Goal: Information Seeking & Learning: Learn about a topic

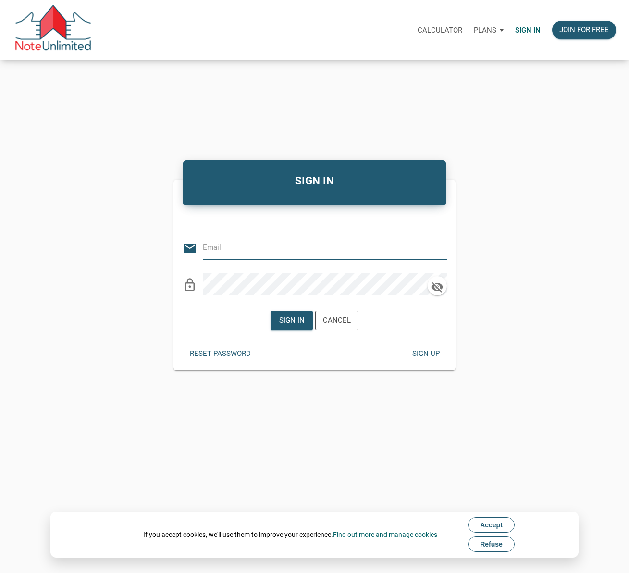
type input "[EMAIL_ADDRESS][DOMAIN_NAME]"
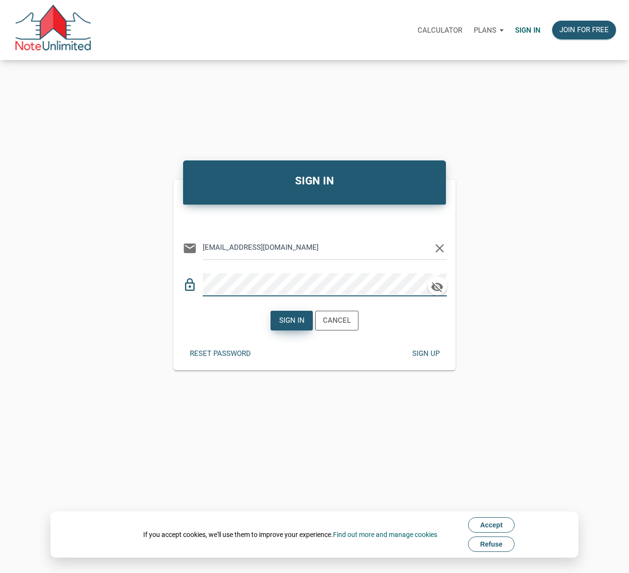
click at [290, 318] on div "Sign in" at bounding box center [291, 320] width 25 height 11
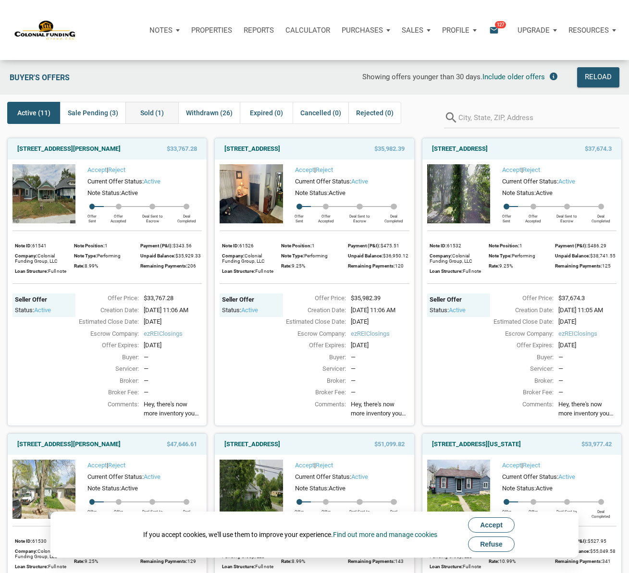
click at [160, 112] on span "Sold (1)" at bounding box center [152, 113] width 24 height 12
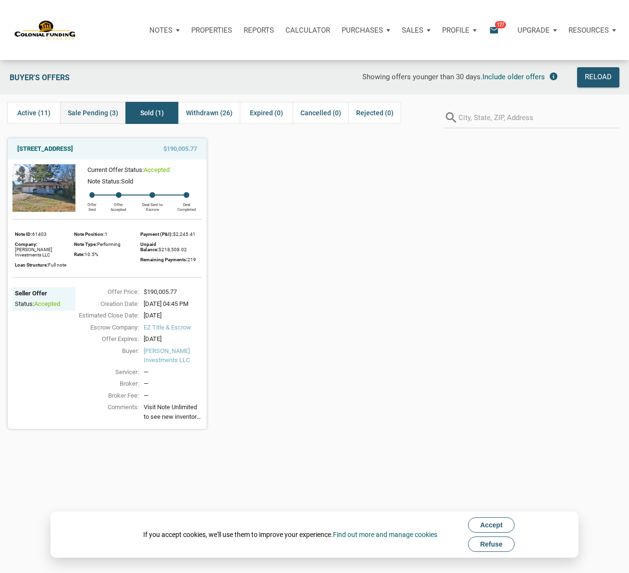
click at [113, 109] on span "Sale Pending (3)" at bounding box center [93, 113] width 50 height 12
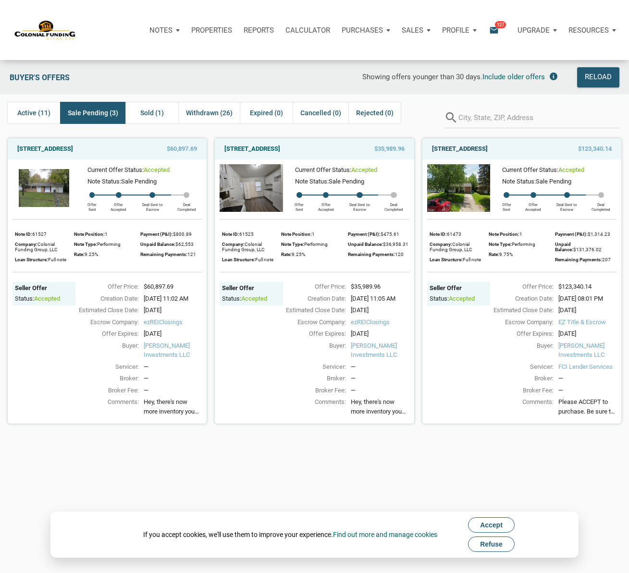
click at [488, 150] on link "9913 Catalina Drive, Indianapolis, IN, 46235" at bounding box center [460, 149] width 56 height 12
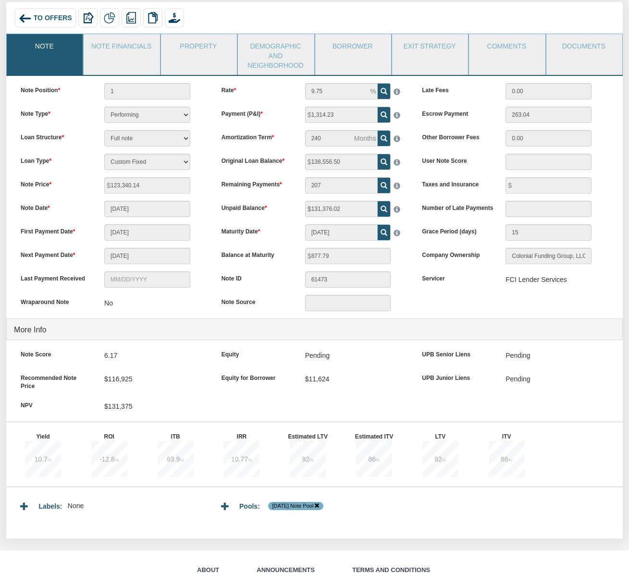
scroll to position [49, 0]
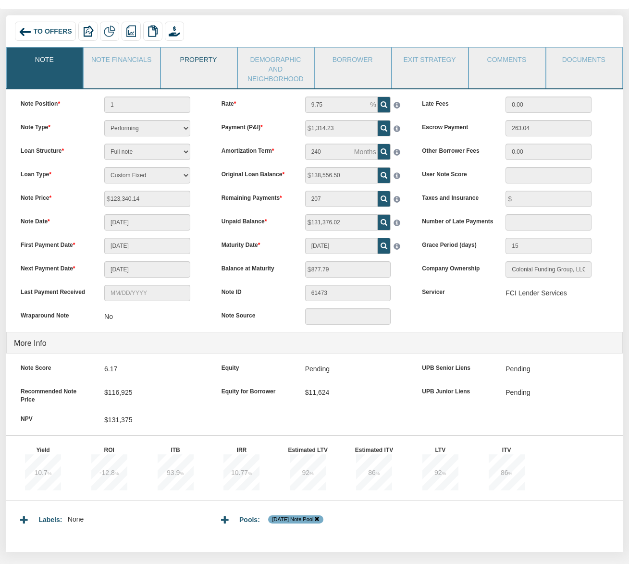
click at [183, 63] on link "Property" at bounding box center [198, 60] width 75 height 24
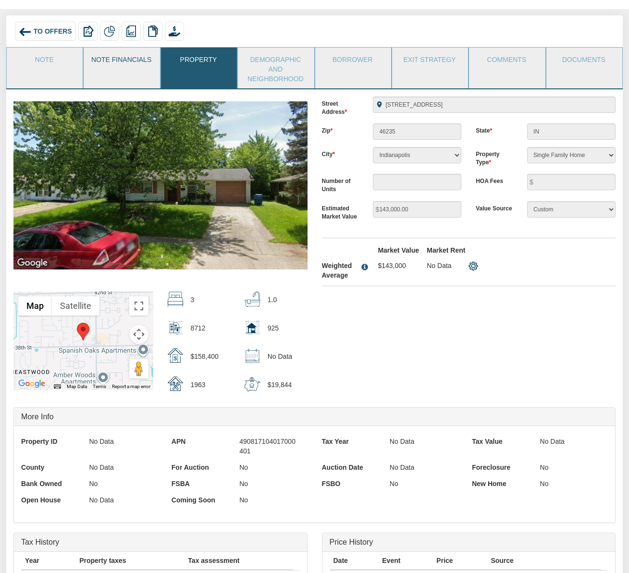
click at [124, 64] on link "Note Financials" at bounding box center [121, 60] width 75 height 24
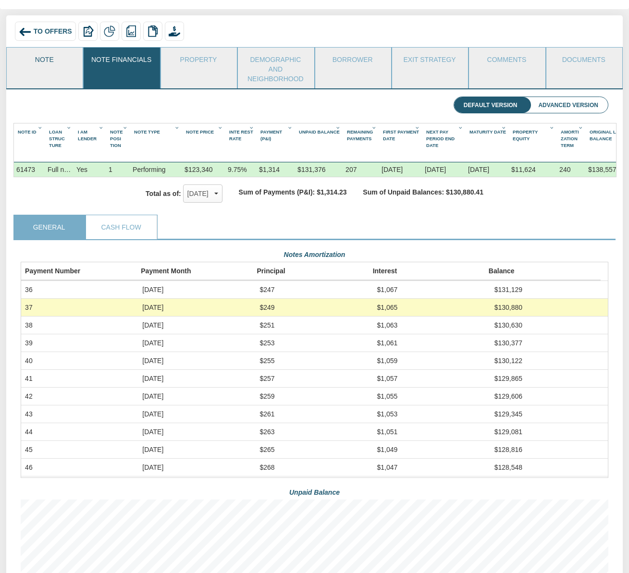
scroll to position [154, 587]
click at [52, 63] on link "Note" at bounding box center [44, 60] width 75 height 24
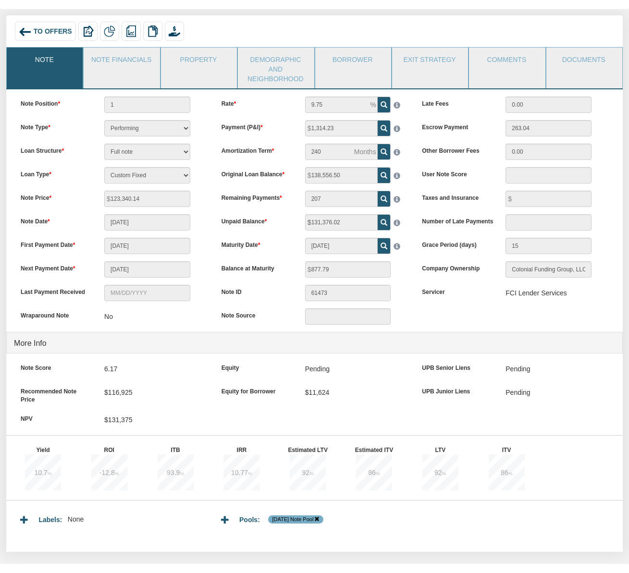
click at [40, 28] on span "To Offers" at bounding box center [53, 31] width 38 height 8
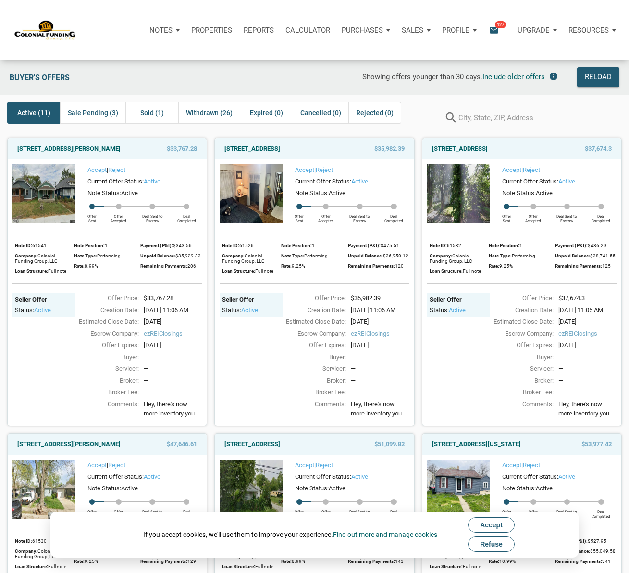
click at [484, 522] on span "Accept" at bounding box center [491, 525] width 23 height 8
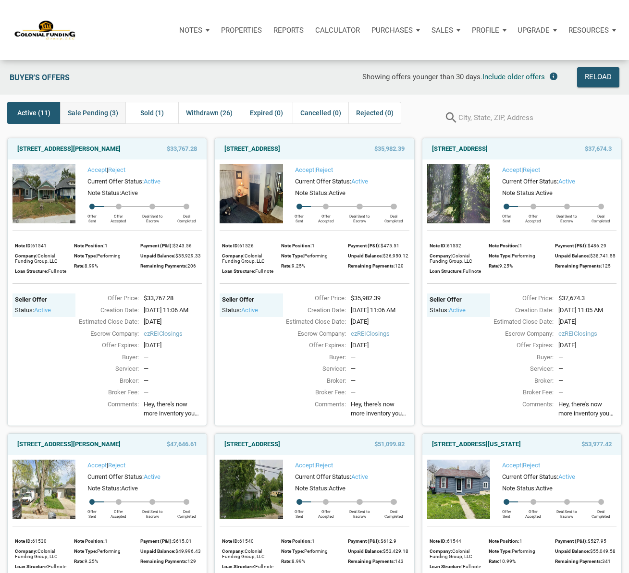
click at [104, 117] on span "Sale Pending (3)" at bounding box center [93, 113] width 50 height 12
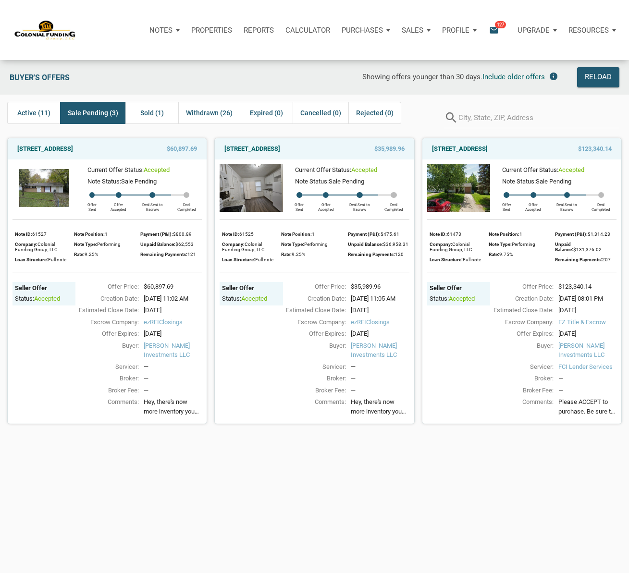
click at [272, 149] on link "[STREET_ADDRESS]" at bounding box center [252, 149] width 56 height 12
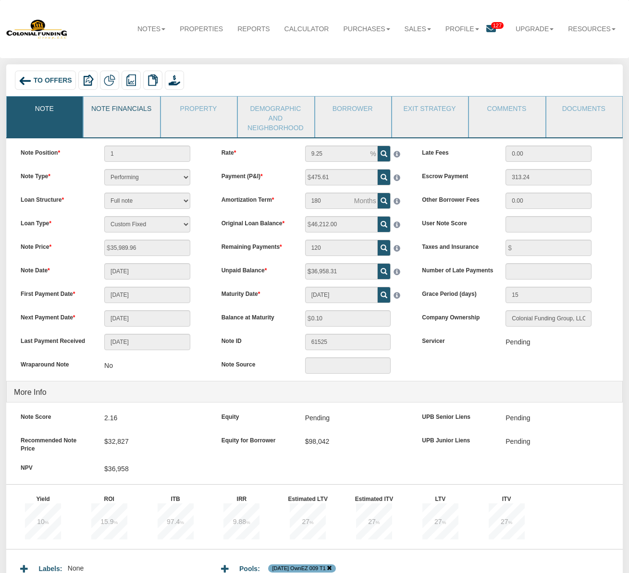
click at [121, 109] on link "Note Financials" at bounding box center [121, 109] width 75 height 24
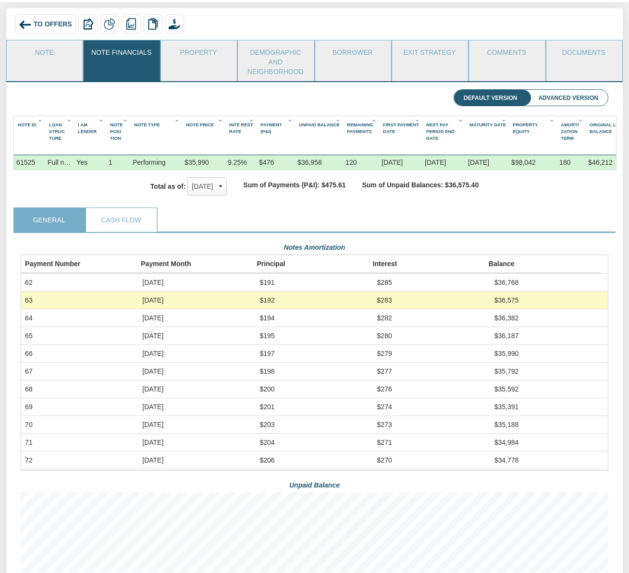
scroll to position [60, 0]
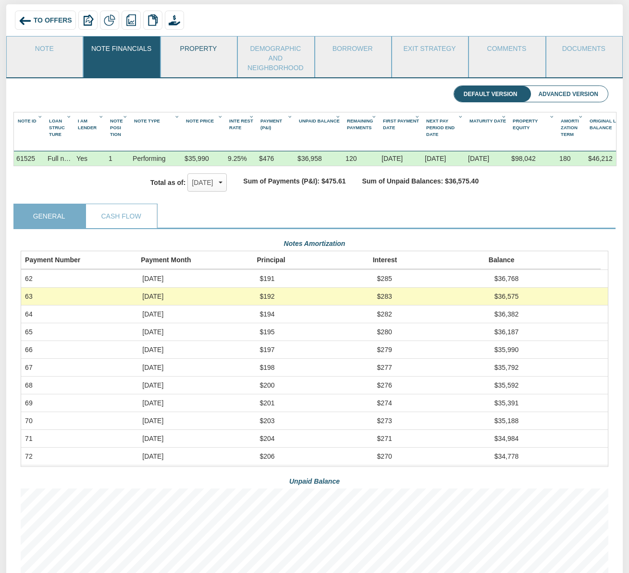
click at [202, 48] on link "Property" at bounding box center [198, 49] width 75 height 24
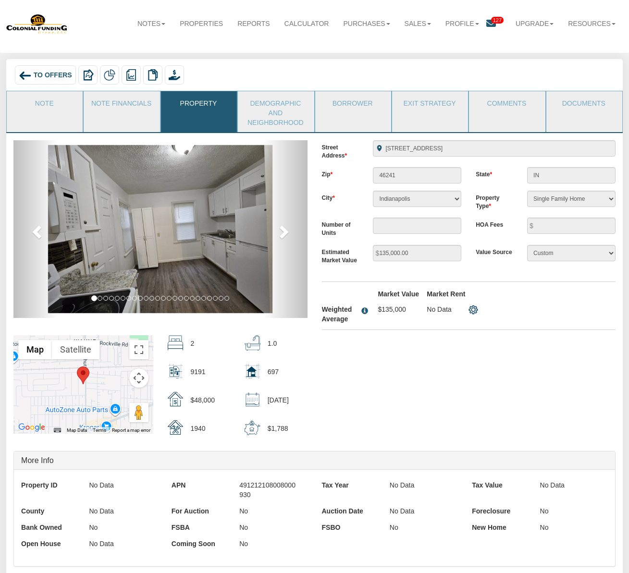
scroll to position [0, 0]
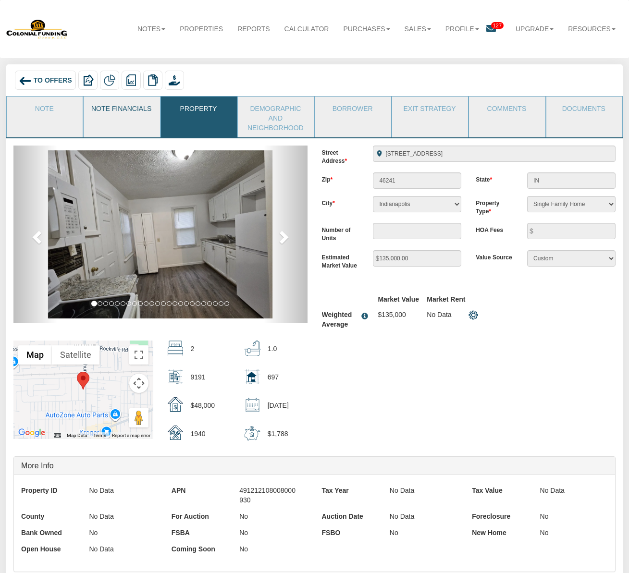
click at [103, 110] on link "Note Financials" at bounding box center [121, 109] width 75 height 24
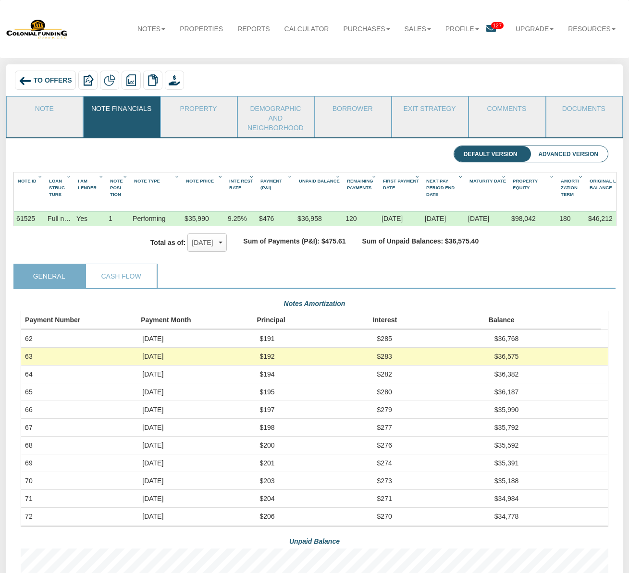
drag, startPoint x: 487, startPoint y: 218, endPoint x: 352, endPoint y: 213, distance: 135.1
click at [359, 211] on div "61525 Full note Yes 1 Performing $35,990 9.25% $476 $36,958 120 07/01/2020 08/0…" at bounding box center [324, 211] width 620 height 0
click at [41, 110] on link "Note" at bounding box center [44, 109] width 75 height 24
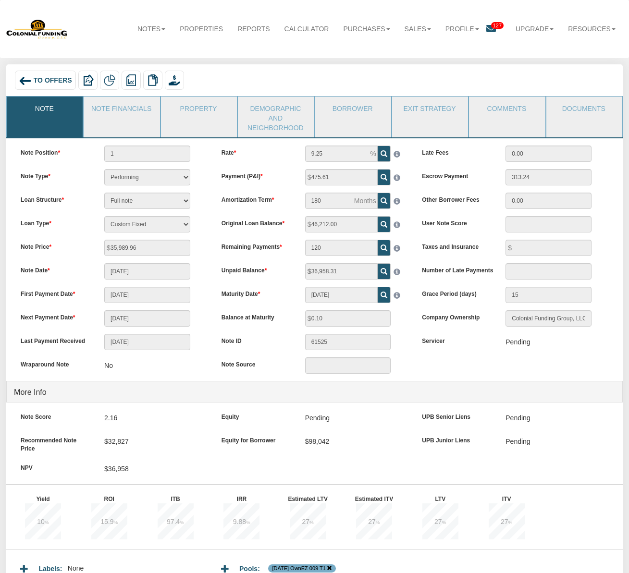
click at [520, 345] on div "Pending" at bounding box center [517, 342] width 24 height 16
click at [120, 107] on link "Note Financials" at bounding box center [121, 109] width 75 height 24
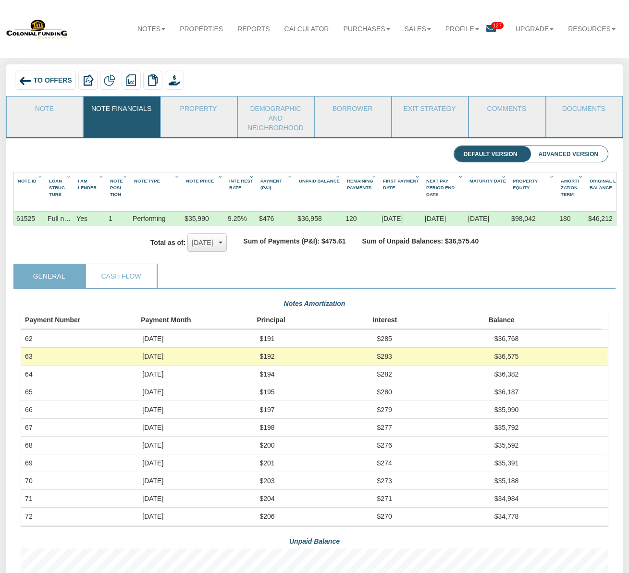
drag, startPoint x: 211, startPoint y: 244, endPoint x: 206, endPoint y: 245, distance: 5.0
click at [207, 245] on div "Sep, 2025" at bounding box center [207, 242] width 31 height 14
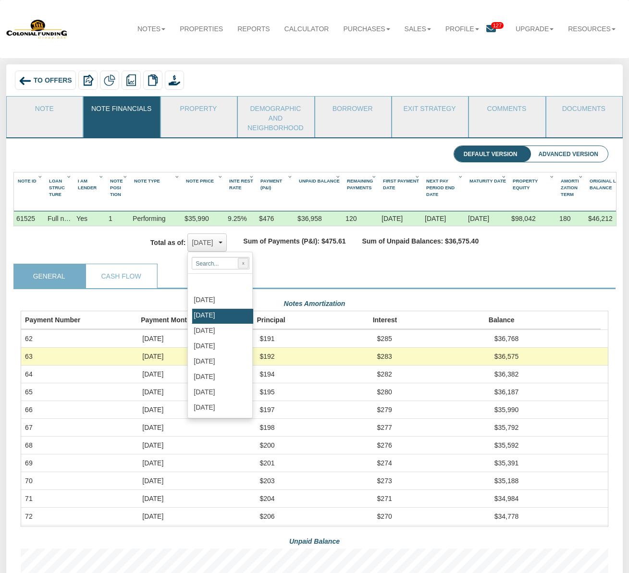
click at [209, 243] on div "Sep, 2025" at bounding box center [207, 242] width 31 height 14
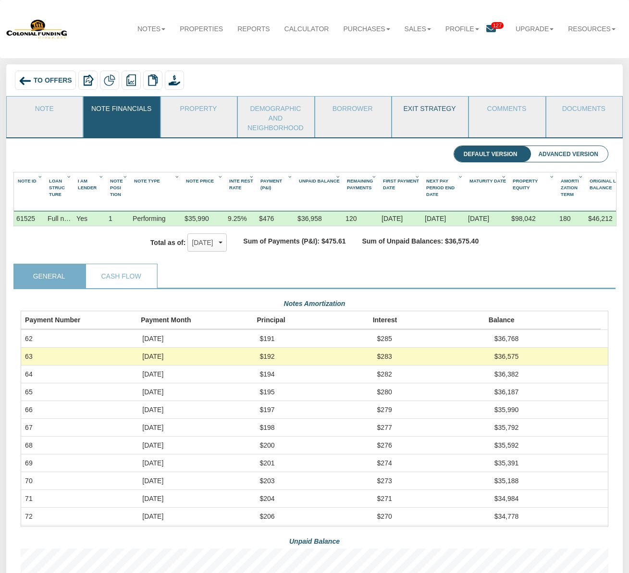
click at [417, 107] on link "Exit Strategy" at bounding box center [429, 109] width 75 height 24
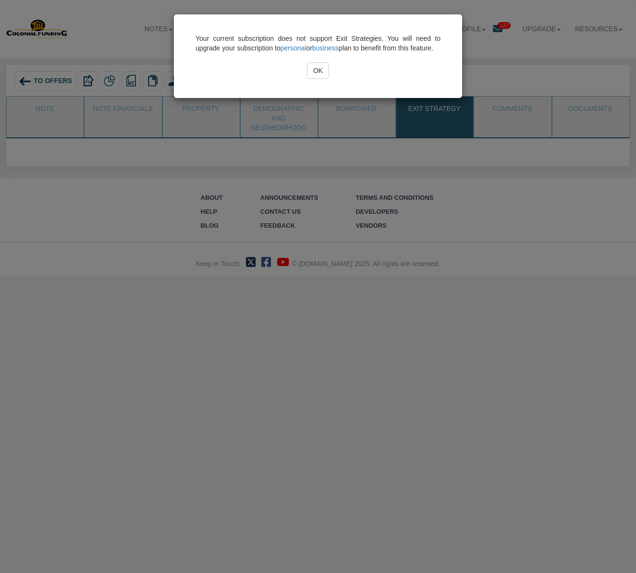
click at [318, 79] on input "OK" at bounding box center [318, 70] width 22 height 16
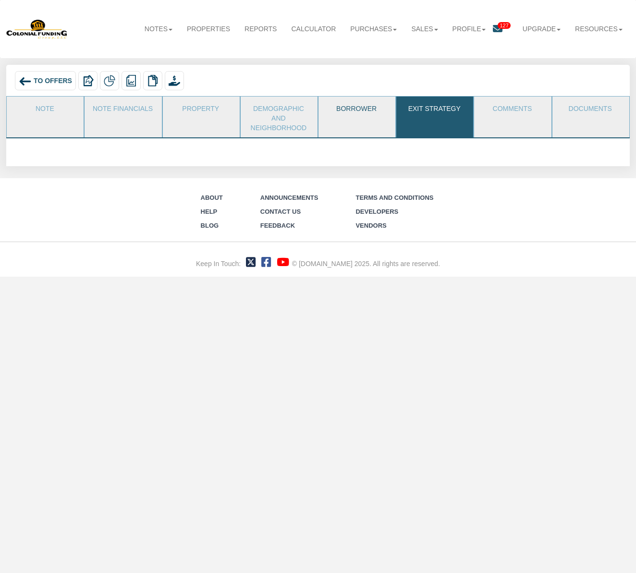
click at [333, 110] on link "Borrower" at bounding box center [356, 109] width 76 height 24
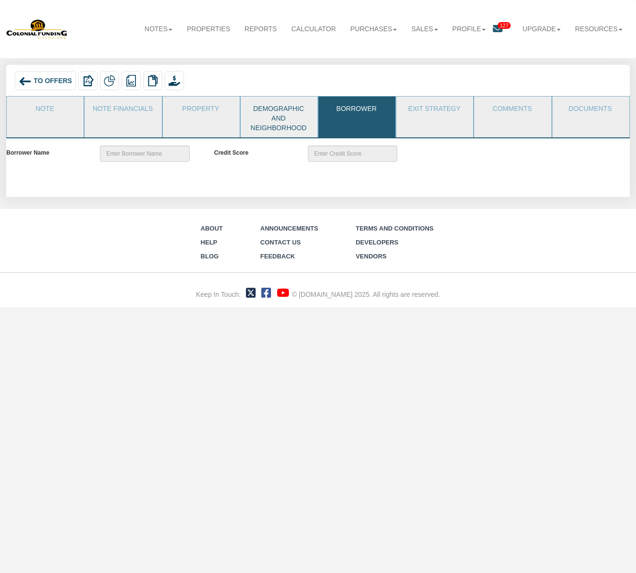
click at [268, 116] on link "Demographic and Neighborhood" at bounding box center [279, 117] width 76 height 41
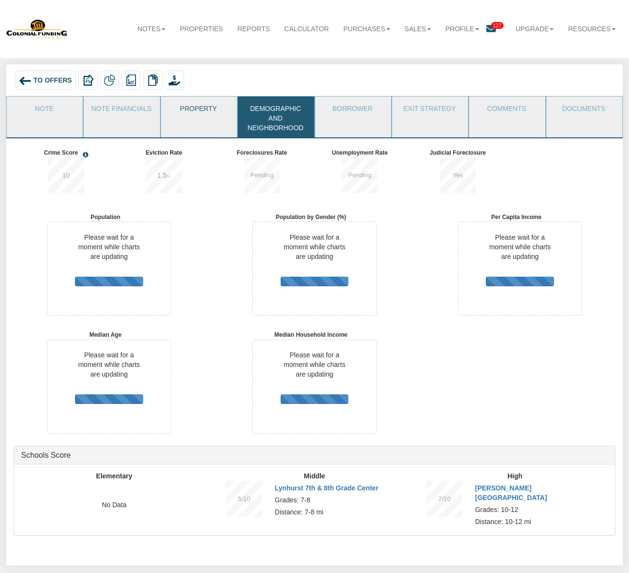
click at [195, 114] on link "Property" at bounding box center [198, 109] width 75 height 24
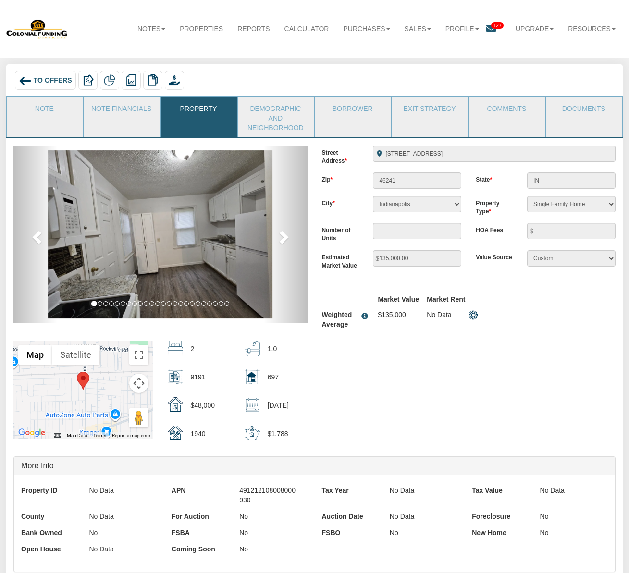
click at [115, 121] on li "Note Financials" at bounding box center [121, 116] width 77 height 41
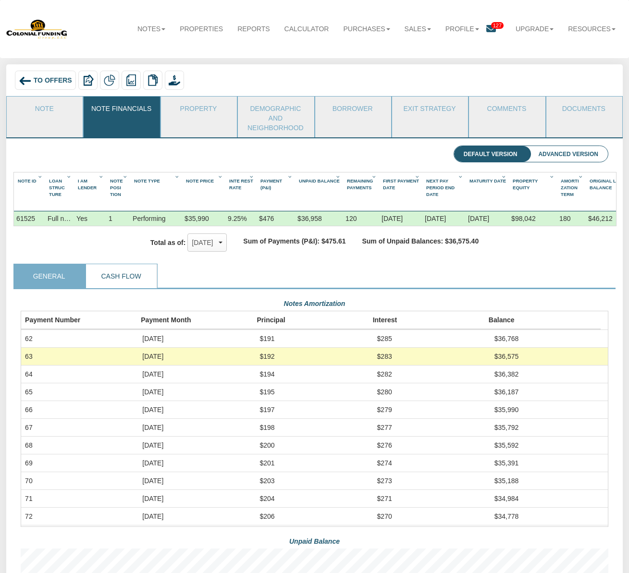
click at [136, 281] on link "Cash Flow" at bounding box center [121, 276] width 70 height 24
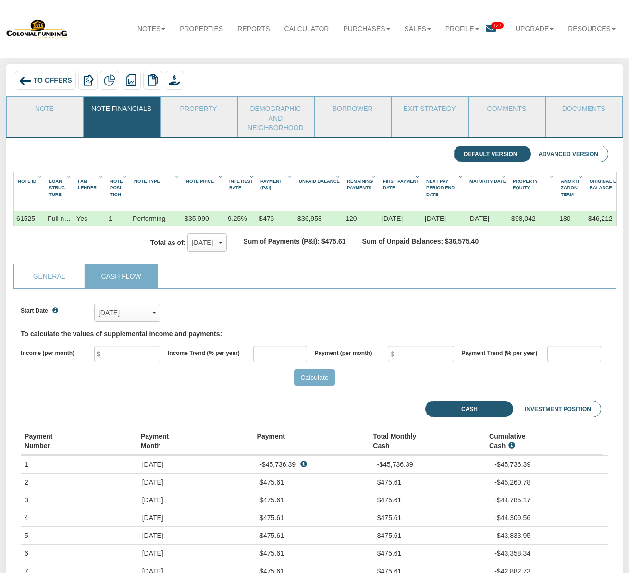
click at [557, 413] on li "Investment Position" at bounding box center [544, 409] width 111 height 16
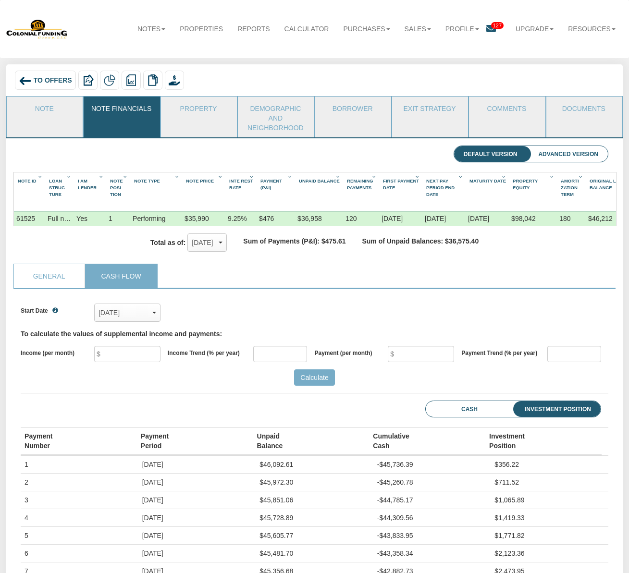
scroll to position [130, 587]
click at [470, 405] on li "Cash" at bounding box center [456, 409] width 61 height 16
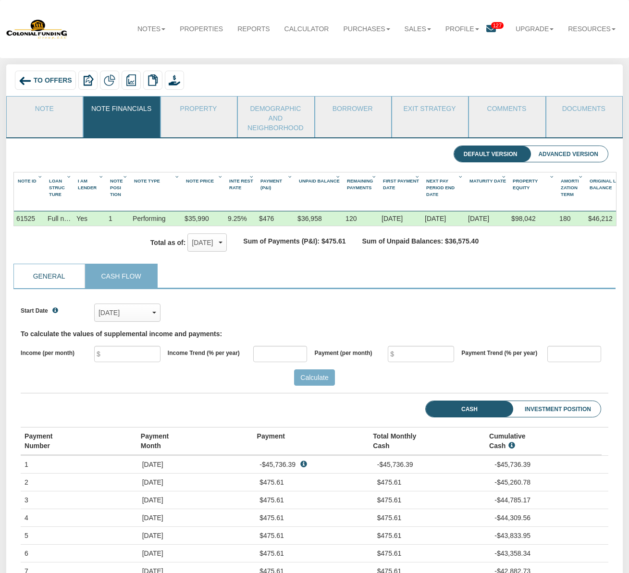
click at [49, 270] on link "General" at bounding box center [49, 276] width 70 height 24
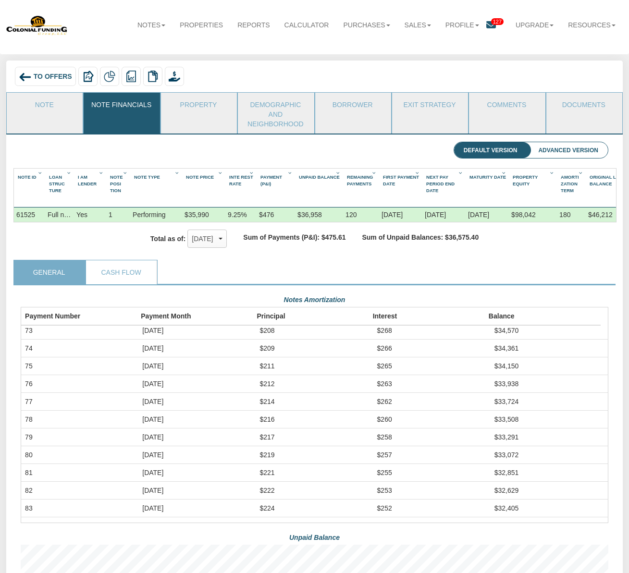
scroll to position [0, 0]
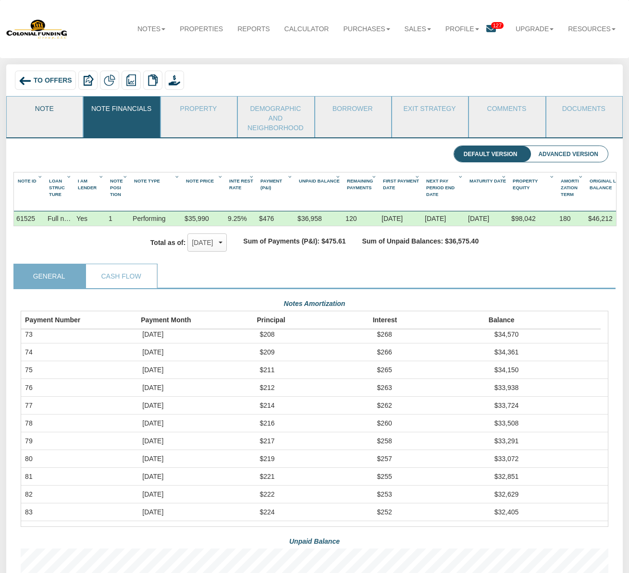
click at [31, 106] on link "Note" at bounding box center [44, 109] width 75 height 24
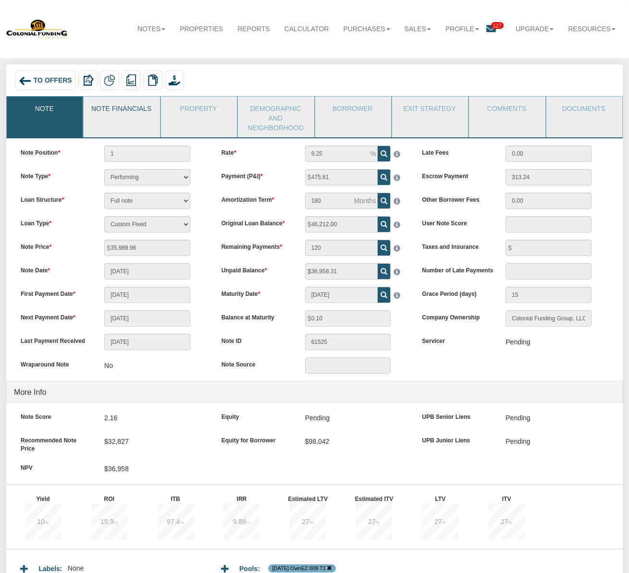
click at [133, 116] on link "Note Financials" at bounding box center [121, 109] width 75 height 24
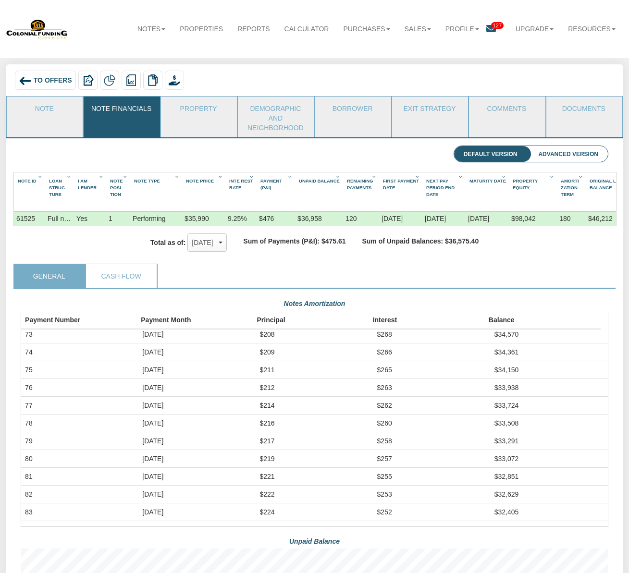
click at [49, 75] on div "To Offers" at bounding box center [45, 80] width 61 height 19
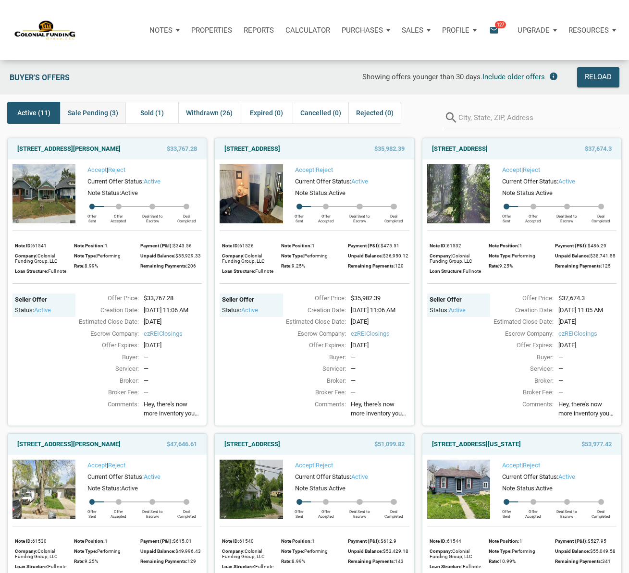
click at [114, 117] on span "Sale Pending (3)" at bounding box center [93, 113] width 50 height 12
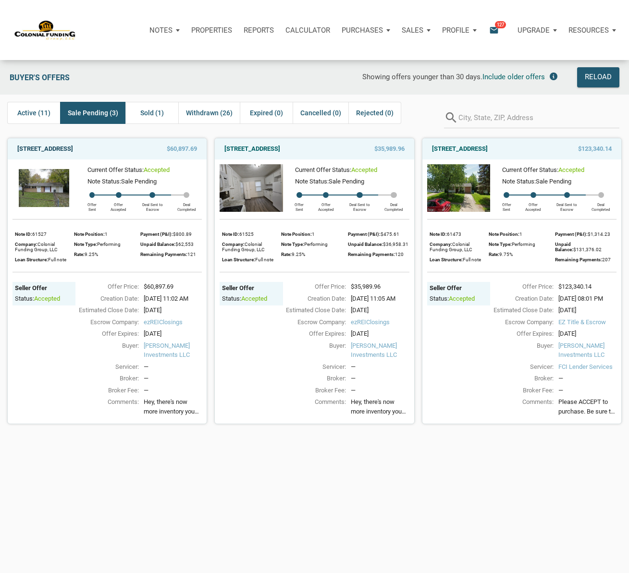
click at [73, 149] on link "3929 Barnor Drive, Indianapolis, IN, 46226" at bounding box center [45, 149] width 56 height 12
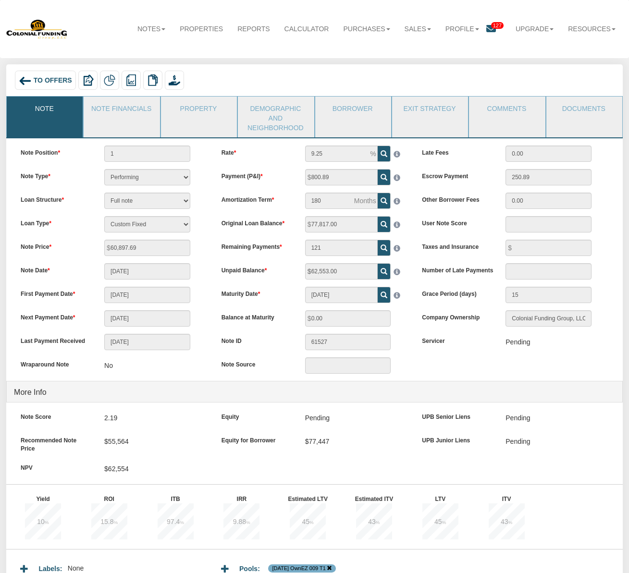
click at [208, 109] on link "Property" at bounding box center [198, 109] width 75 height 24
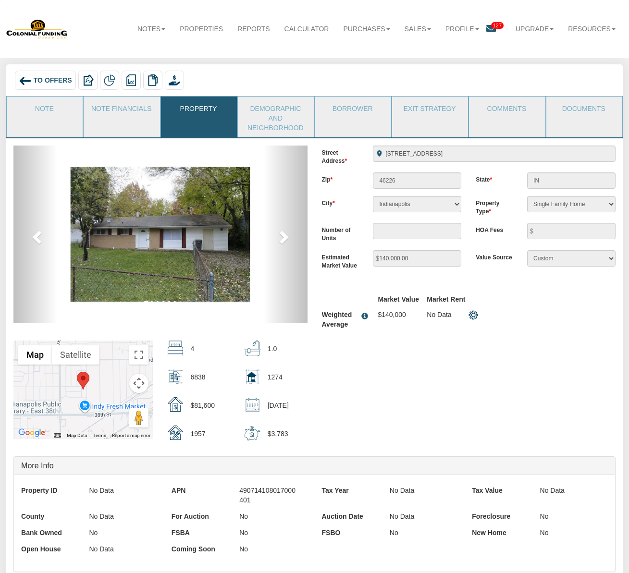
click at [121, 113] on link "Note Financials" at bounding box center [121, 109] width 75 height 24
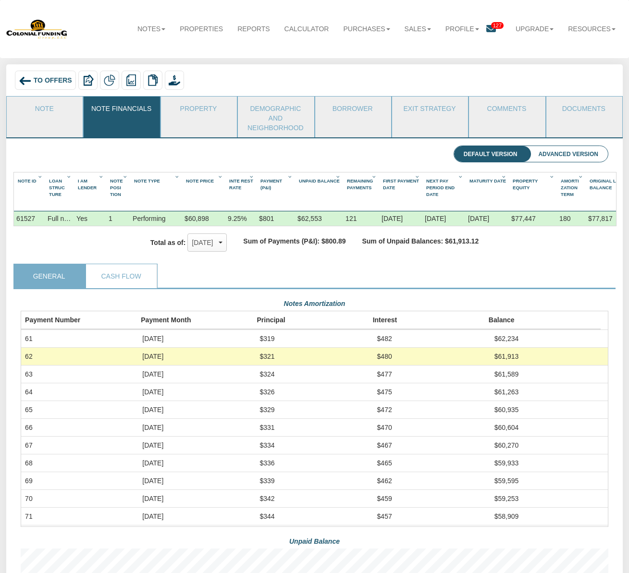
scroll to position [154, 587]
click at [48, 112] on link "Note" at bounding box center [44, 109] width 75 height 24
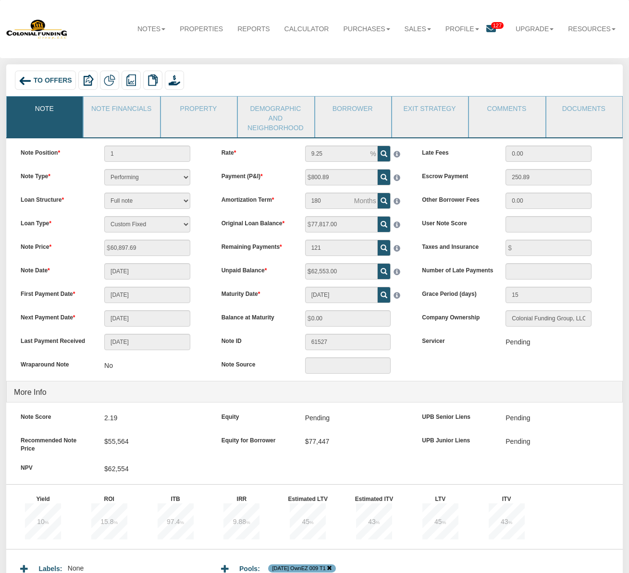
click at [44, 74] on div "To Offers" at bounding box center [45, 80] width 61 height 19
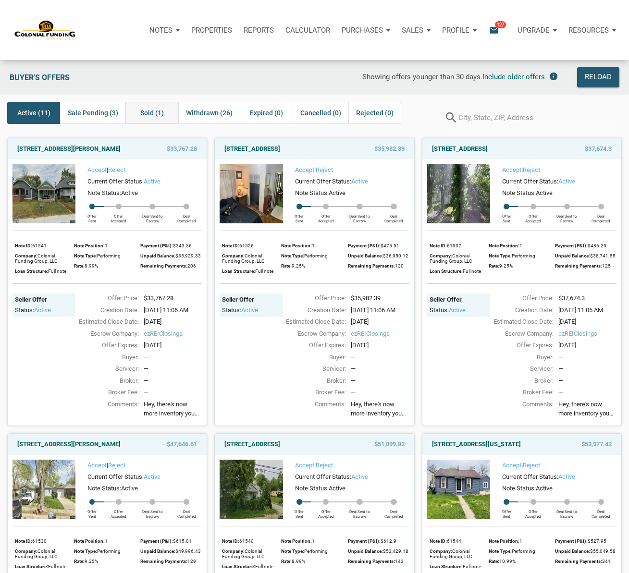
click at [144, 113] on span "Sold (1)" at bounding box center [152, 113] width 24 height 12
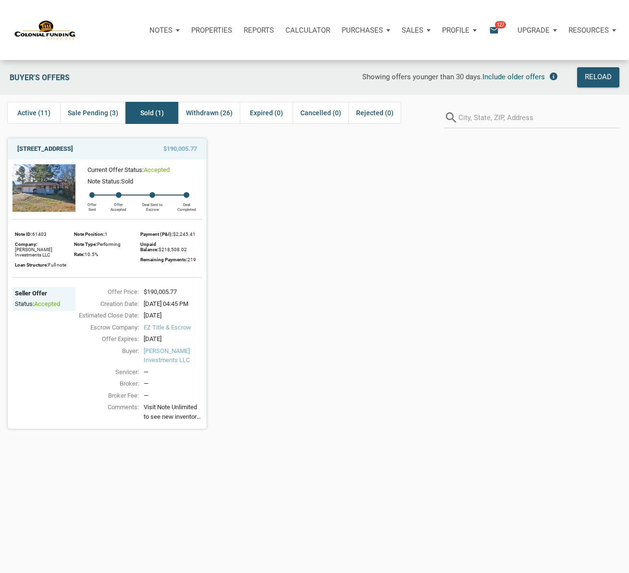
click at [41, 150] on link "[STREET_ADDRESS]" at bounding box center [45, 149] width 56 height 12
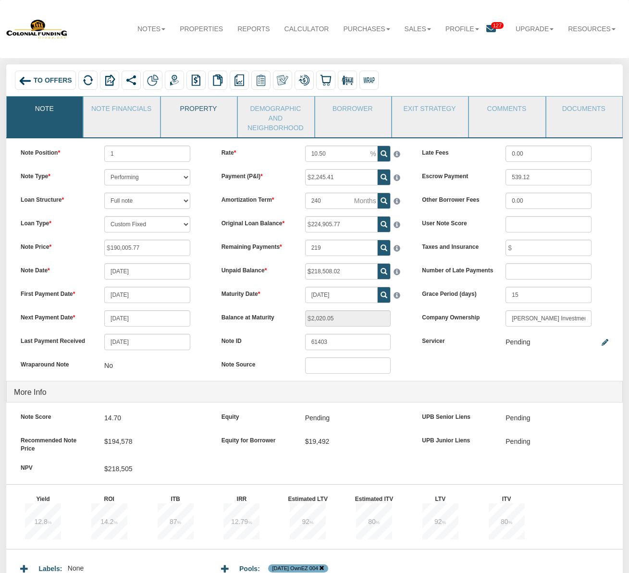
click at [200, 107] on link "Property" at bounding box center [198, 109] width 75 height 24
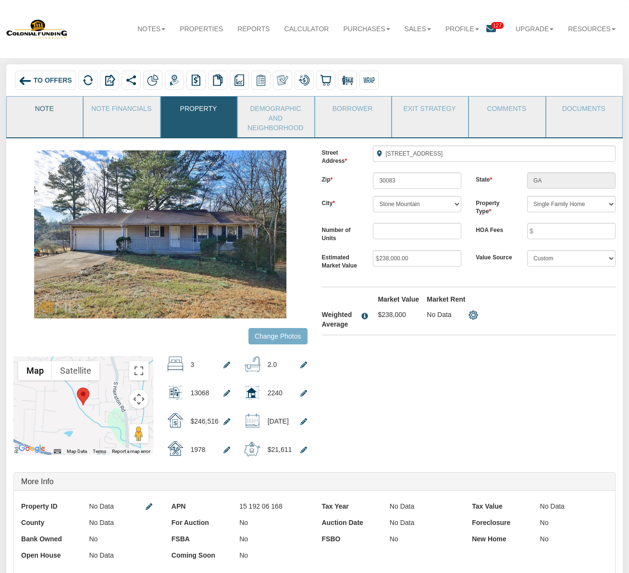
click at [46, 106] on link "Note" at bounding box center [44, 109] width 75 height 24
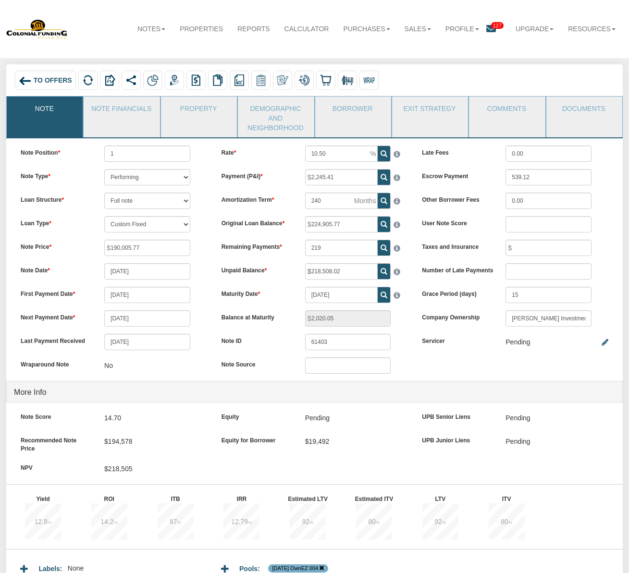
click at [524, 343] on div "Pending" at bounding box center [517, 342] width 24 height 16
click at [43, 81] on span "To Offers" at bounding box center [53, 80] width 38 height 8
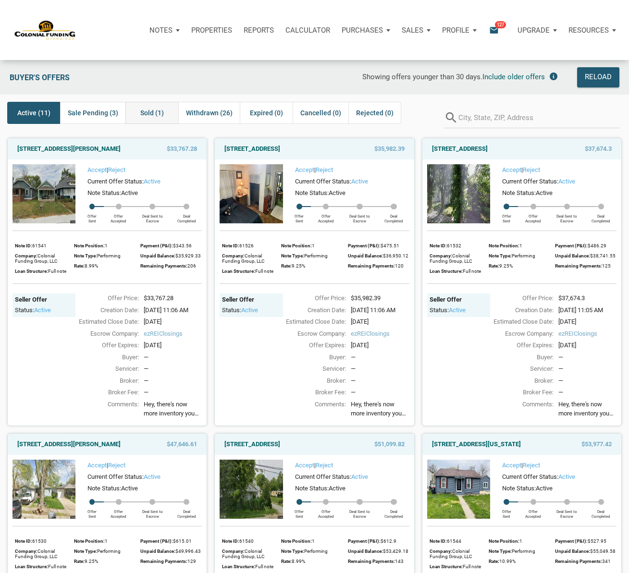
click at [159, 111] on span "Sold (1)" at bounding box center [152, 113] width 24 height 12
